Goal: Check status: Check status

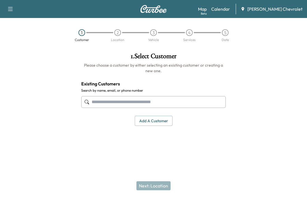
click at [226, 10] on link "Calendar" at bounding box center [220, 9] width 19 height 7
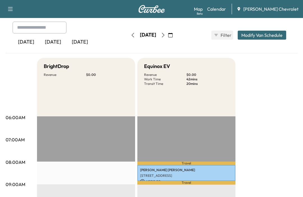
scroll to position [28, 0]
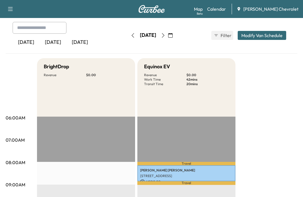
click at [168, 38] on button "button" at bounding box center [163, 35] width 10 height 9
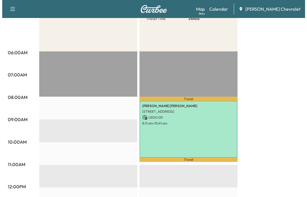
scroll to position [112, 0]
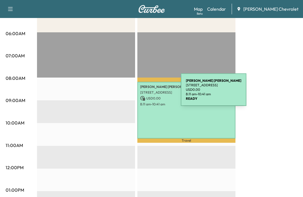
drag, startPoint x: 184, startPoint y: 91, endPoint x: 139, endPoint y: 93, distance: 45.7
click at [139, 93] on div "[PERSON_NAME] [STREET_ADDRESS][PERSON_NAME] USD 0.00 8:11 am - 10:41 am" at bounding box center [186, 110] width 98 height 57
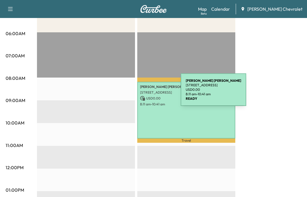
copy p "[GEOGRAPHIC_DATA], BRADENTON"
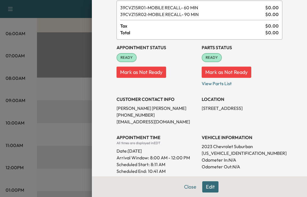
scroll to position [28, 0]
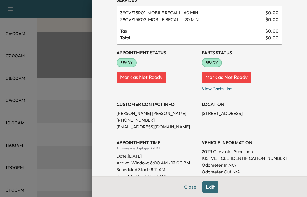
click at [246, 113] on p "[STREET_ADDRESS]" at bounding box center [242, 113] width 81 height 7
click at [279, 113] on div "Appointment Details Services 39CVZ15R01 - MOBILE RECALL- 60 MIN $ 0.00 39CVZ15R…" at bounding box center [199, 154] width 179 height 364
drag, startPoint x: 279, startPoint y: 113, endPoint x: 198, endPoint y: 110, distance: 81.3
click at [198, 110] on div "Appointment Details Services 39CVZ15R01 - MOBILE RECALL- 60 MIN $ 0.00 39CVZ15R…" at bounding box center [199, 154] width 179 height 364
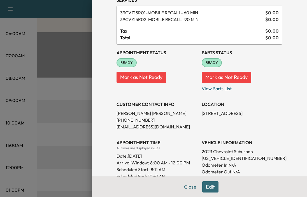
copy p "[STREET_ADDRESS],"
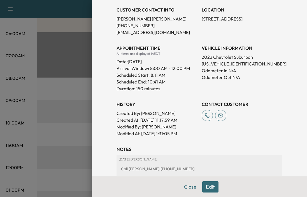
scroll to position [56, 0]
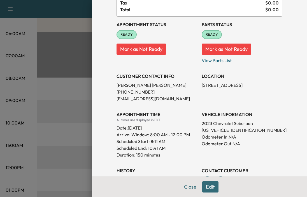
click at [136, 91] on p "[PHONE_NUMBER]" at bounding box center [157, 91] width 81 height 7
click at [146, 92] on p "[PHONE_NUMBER]" at bounding box center [157, 91] width 81 height 7
drag, startPoint x: 146, startPoint y: 91, endPoint x: 109, endPoint y: 91, distance: 37.3
click at [110, 91] on div "Appointment Details Services 39CVZ15R01 - MOBILE RECALL- 60 MIN $ 0.00 39CVZ15R…" at bounding box center [199, 126] width 179 height 364
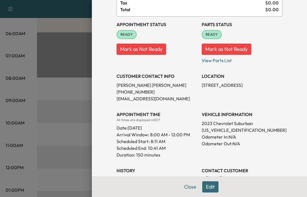
click at [146, 163] on div "History Created By : [PERSON_NAME] Created At : [DATE] 11:17:59 AM Modified By …" at bounding box center [157, 182] width 81 height 40
